Goal: Task Accomplishment & Management: Complete application form

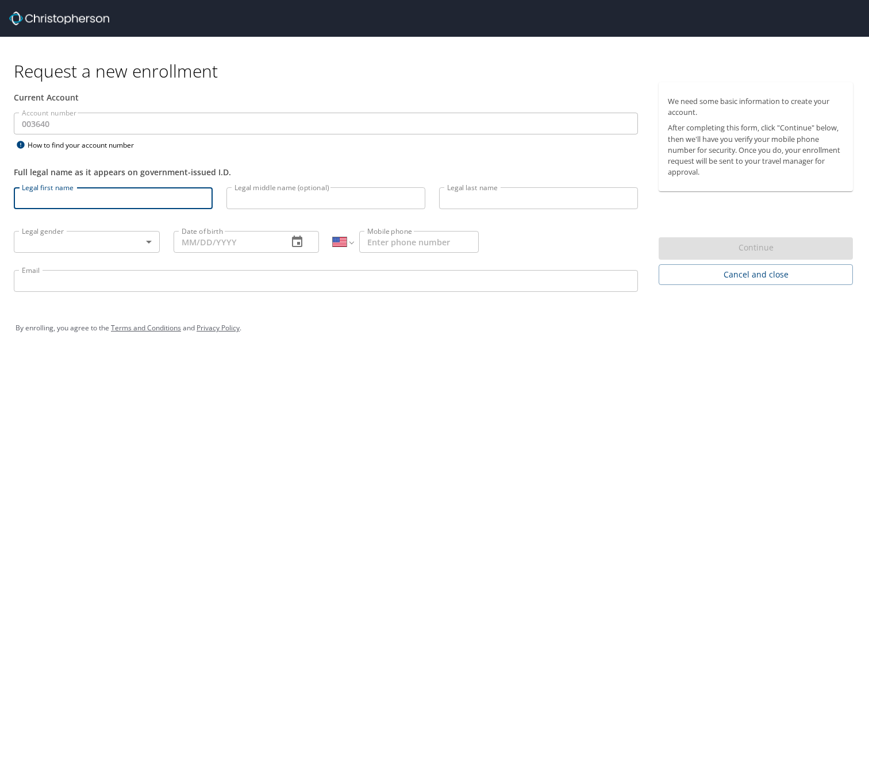
select select "US"
type input "[PERSON_NAME]"
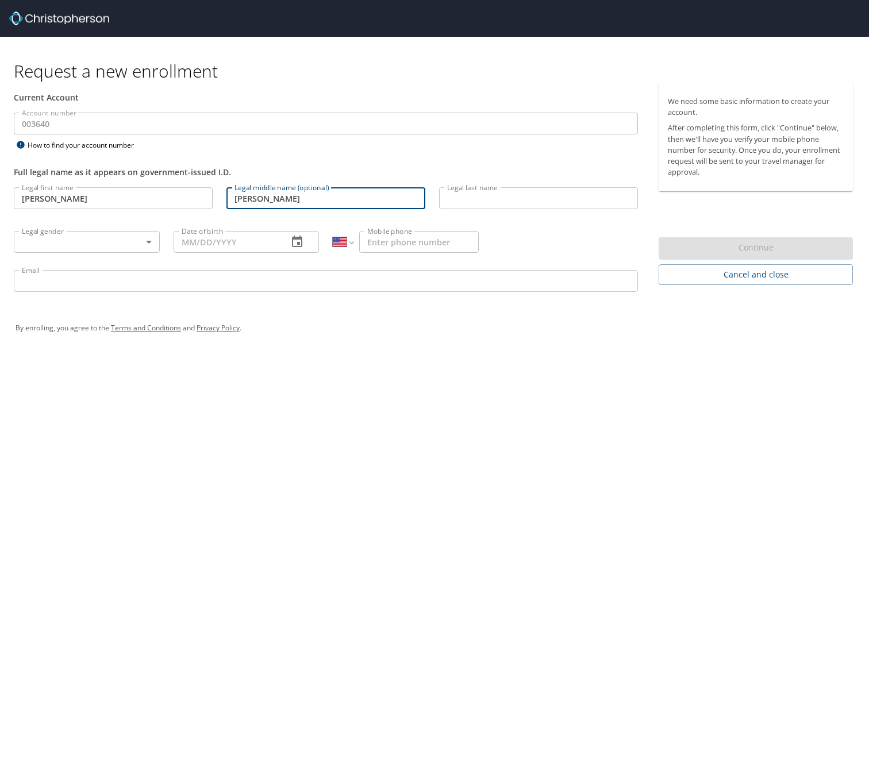
type input "[PERSON_NAME]"
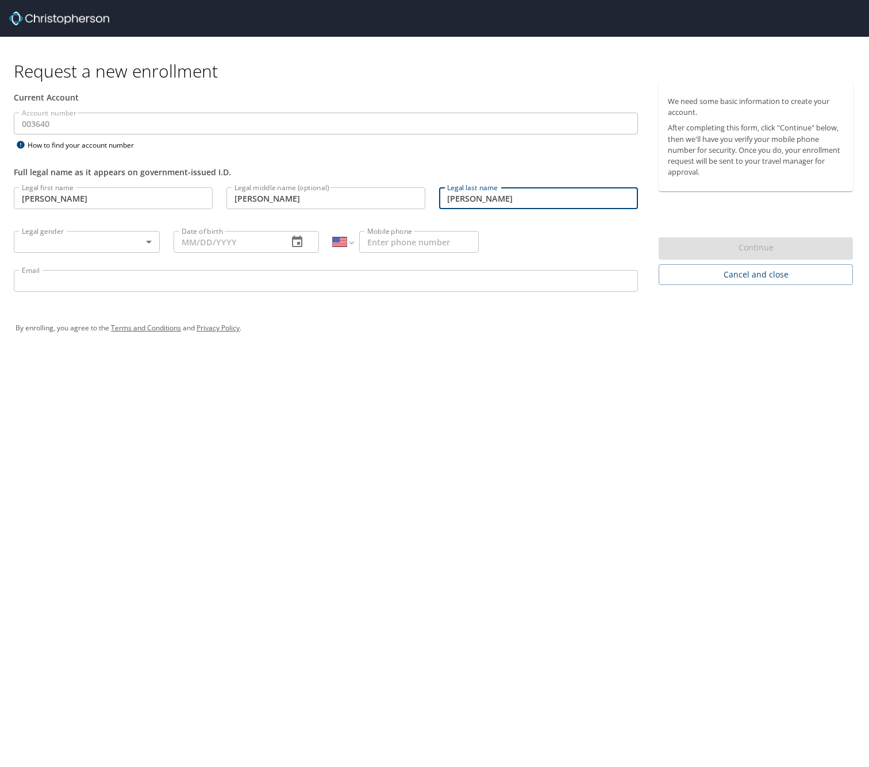
type input "[PERSON_NAME]"
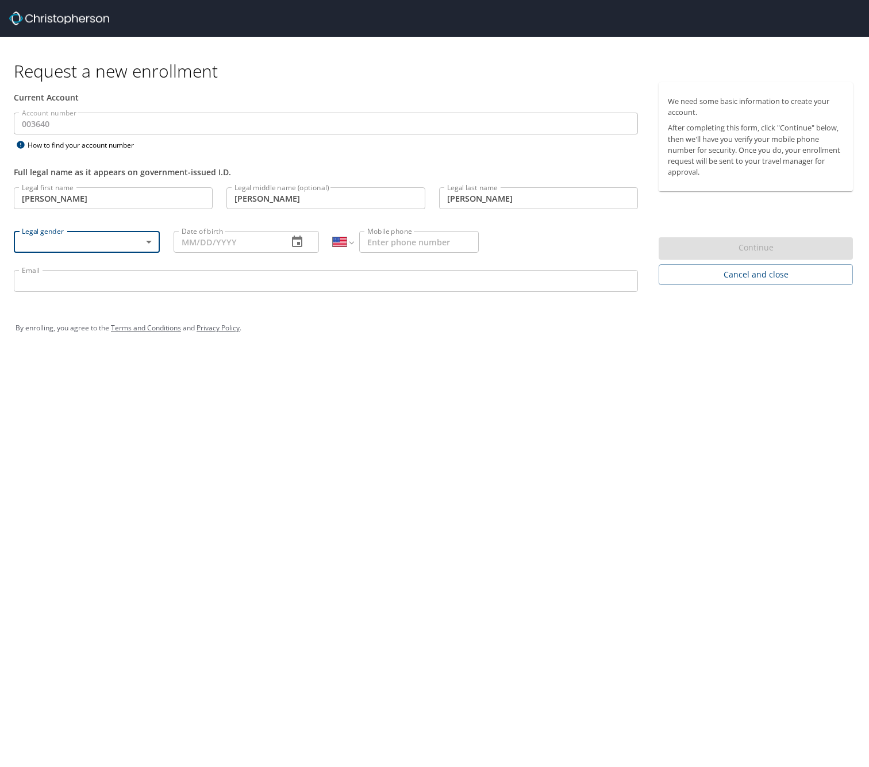
click at [123, 236] on body "Request a new enrollment Current Account Account number 003640 Account number H…" at bounding box center [434, 383] width 869 height 767
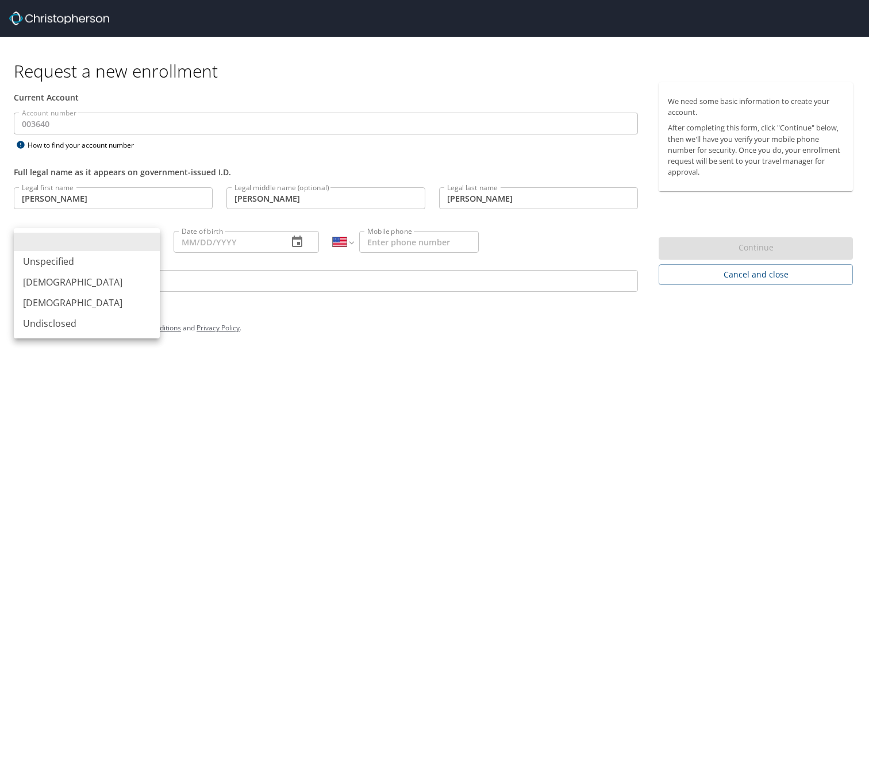
click at [78, 281] on li "[DEMOGRAPHIC_DATA]" at bounding box center [87, 282] width 146 height 21
type input "[DEMOGRAPHIC_DATA]"
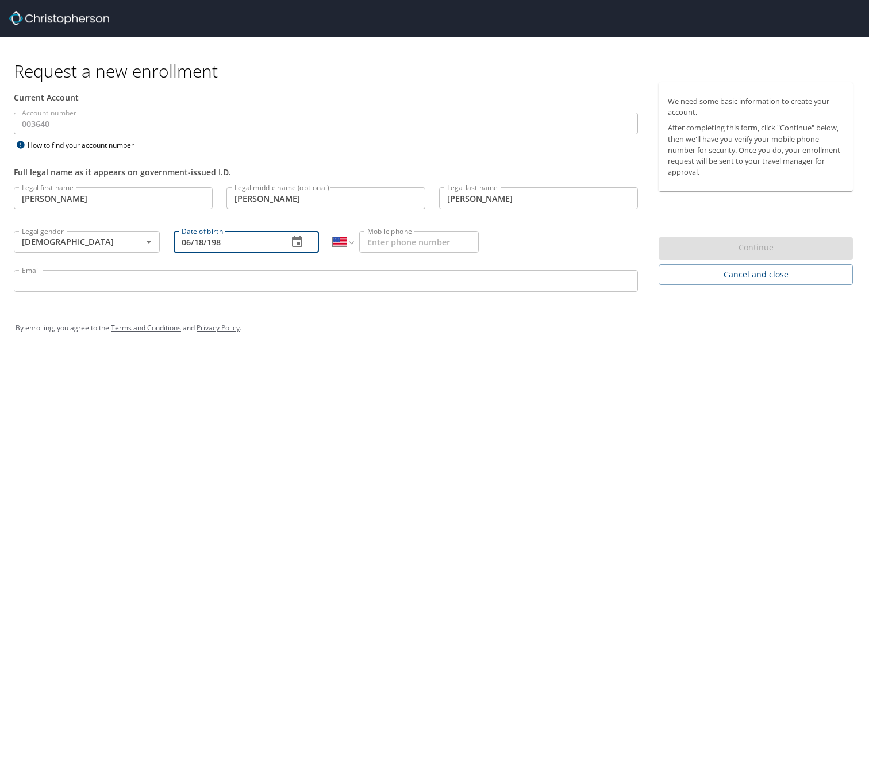
type input "[DATE]"
type input "[PHONE_NUMBER]"
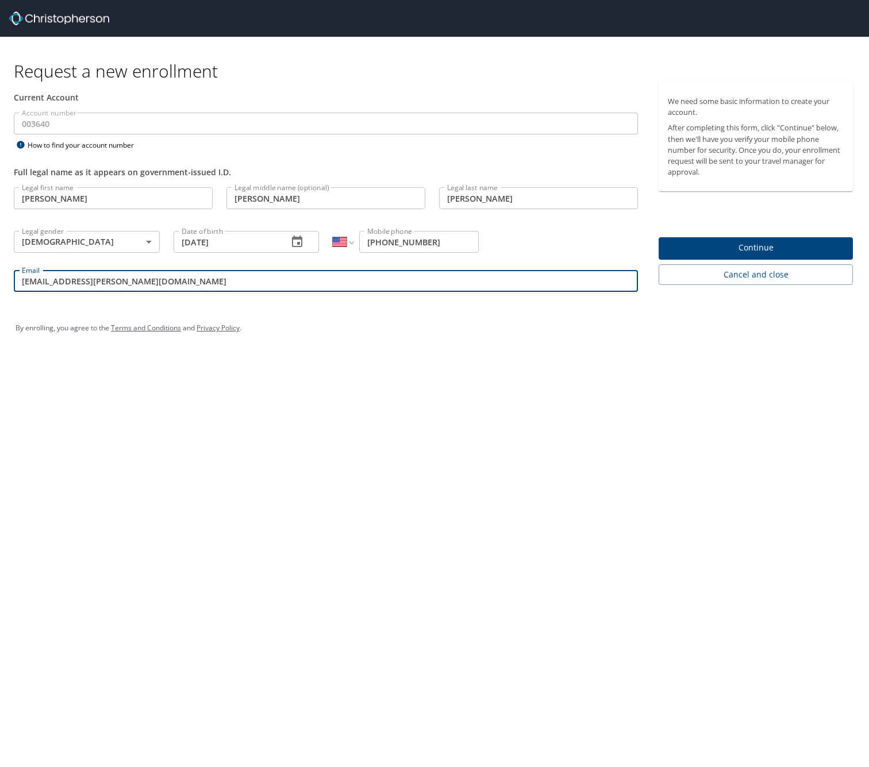
type input "[EMAIL_ADDRESS][PERSON_NAME][DOMAIN_NAME]"
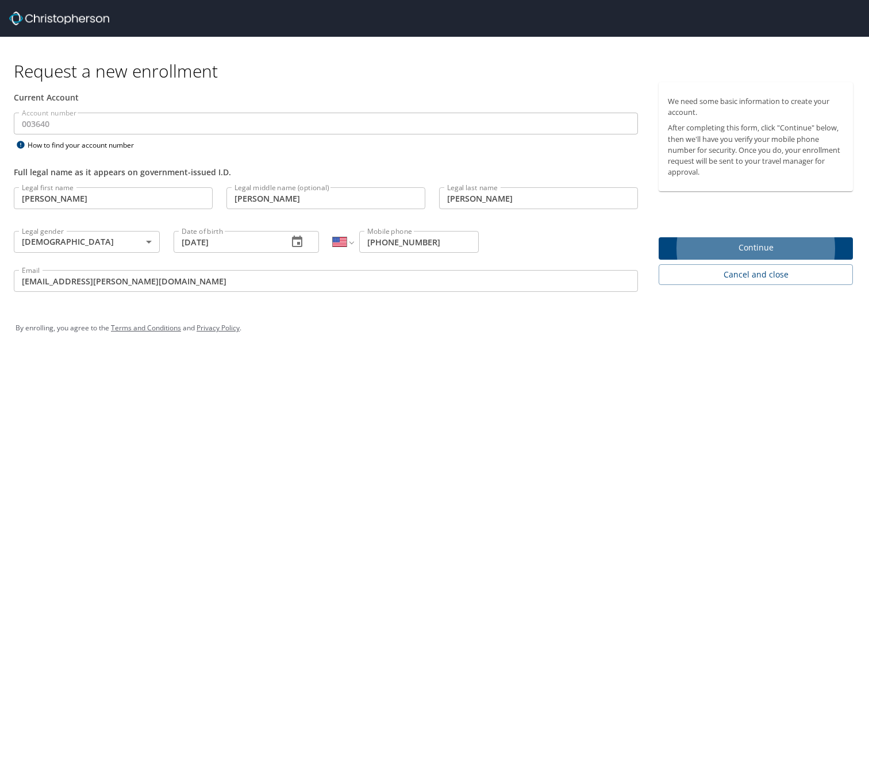
click at [763, 247] on span "Continue" at bounding box center [756, 248] width 176 height 14
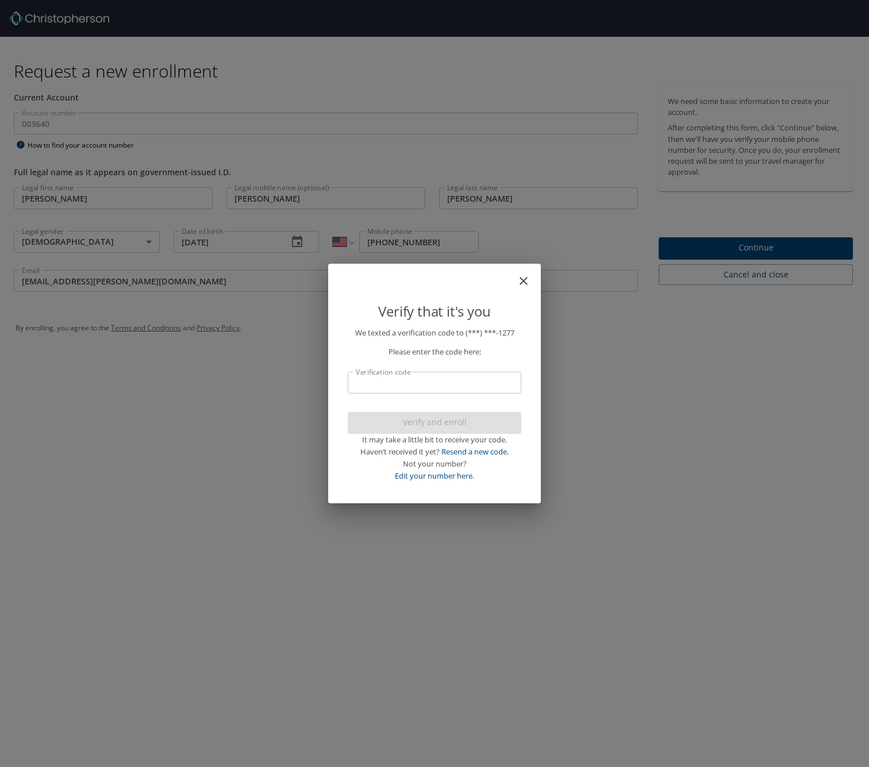
click at [462, 387] on input "Verification code" at bounding box center [435, 383] width 174 height 22
type input "576328"
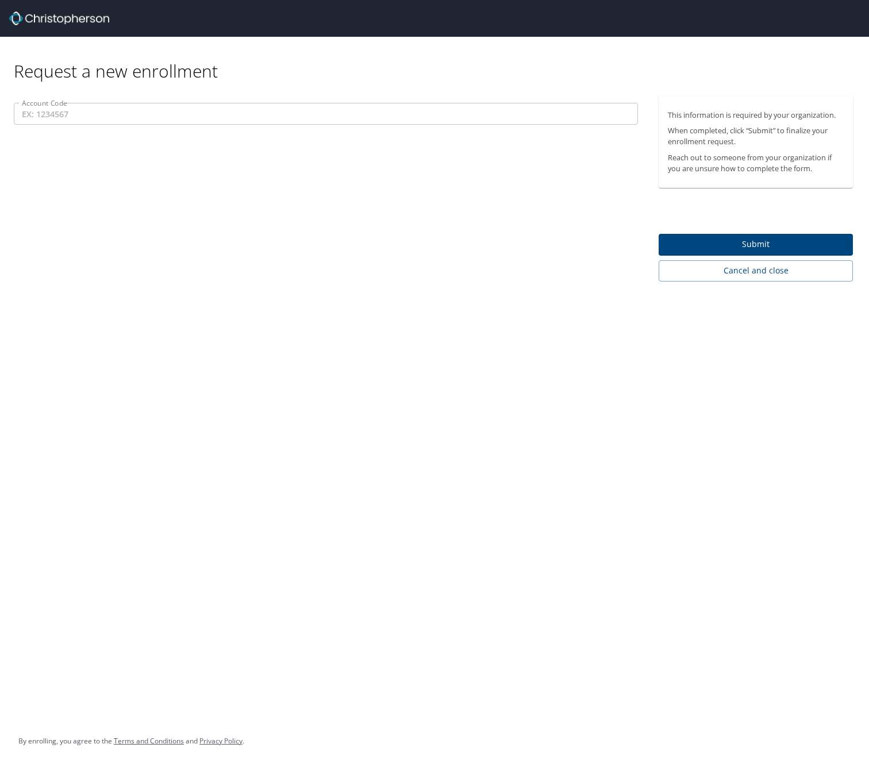
click at [734, 244] on span "Submit" at bounding box center [756, 244] width 176 height 14
